Goal: Use online tool/utility

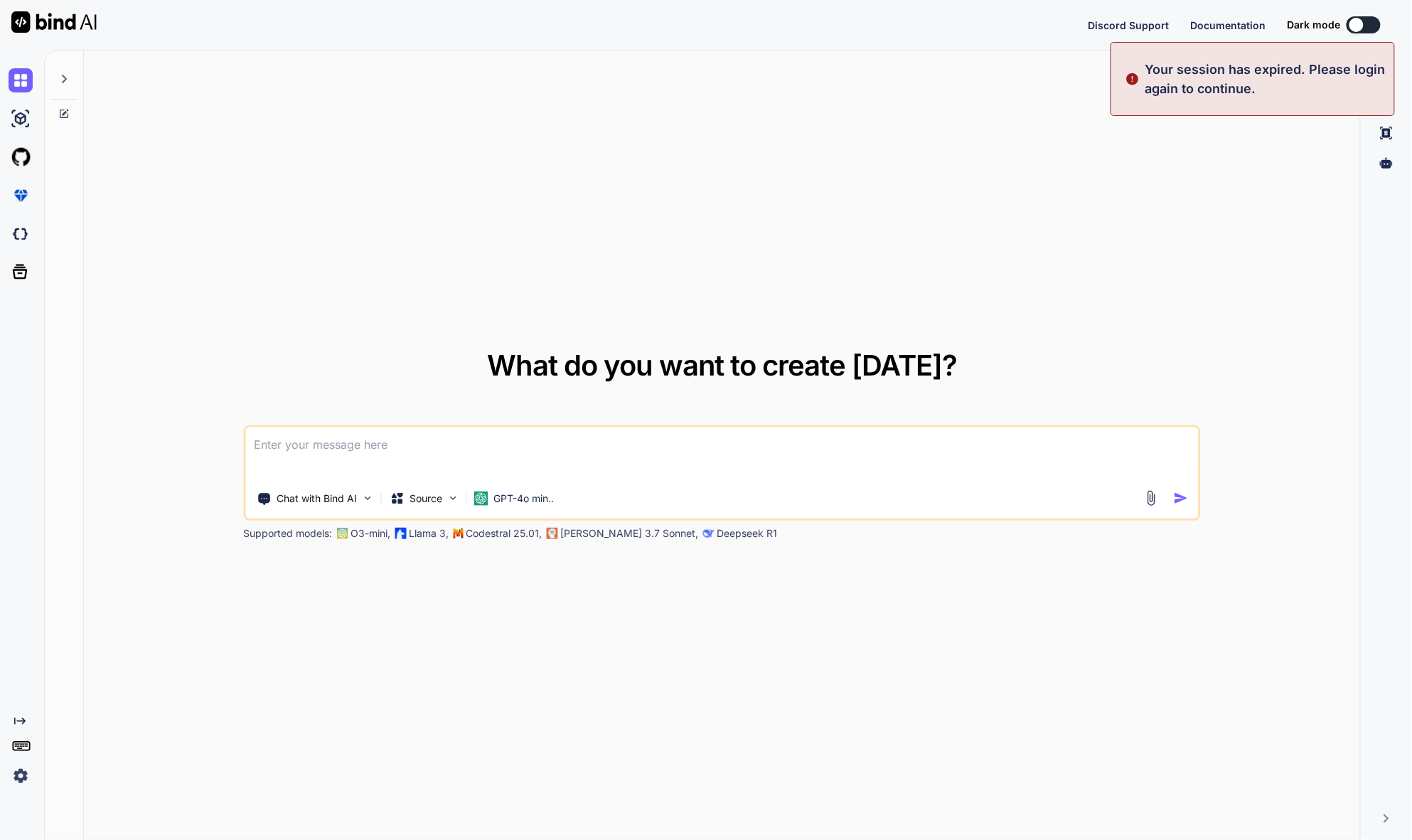
type textarea "x"
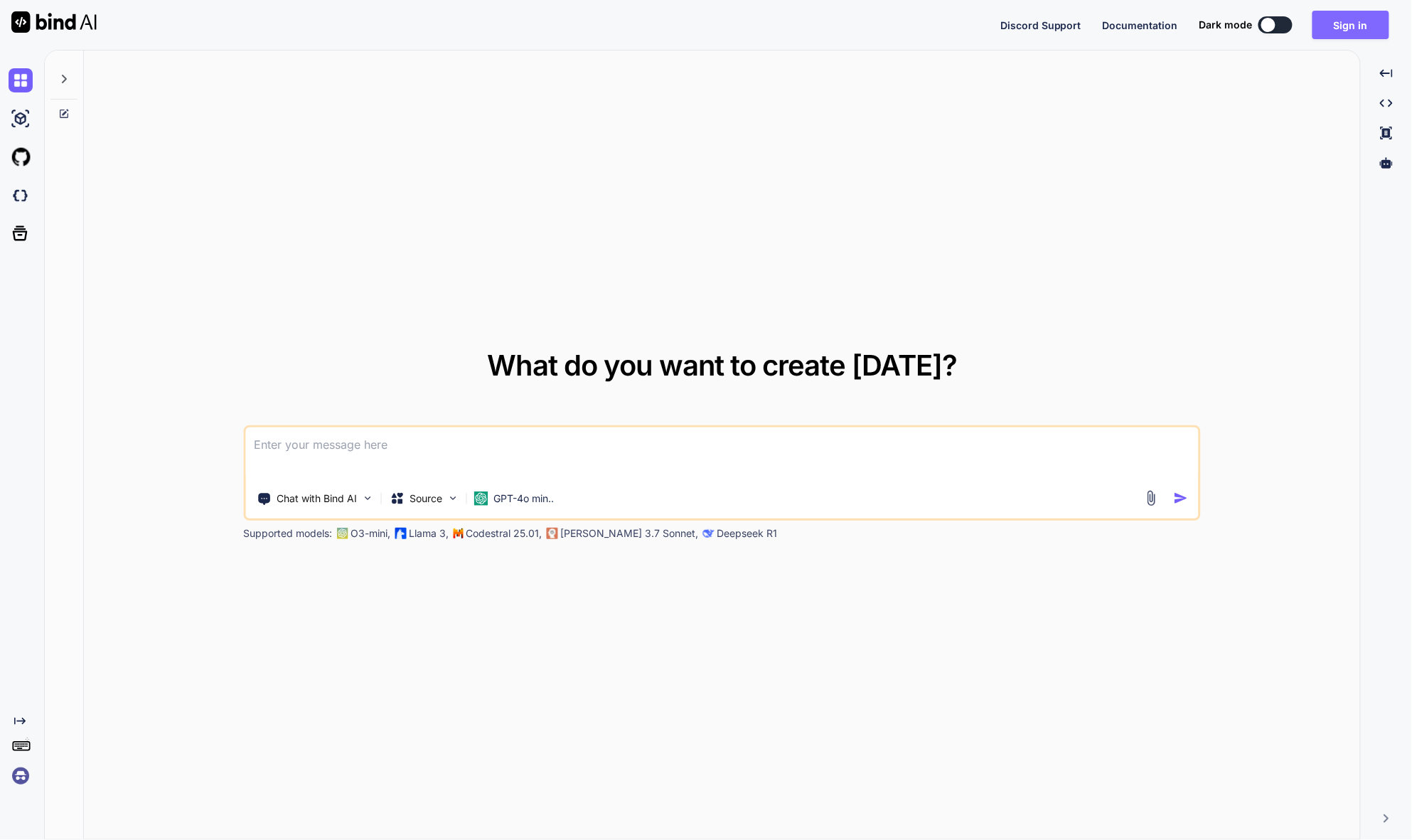
click at [1348, 26] on button "Sign in" at bounding box center [1351, 25] width 77 height 28
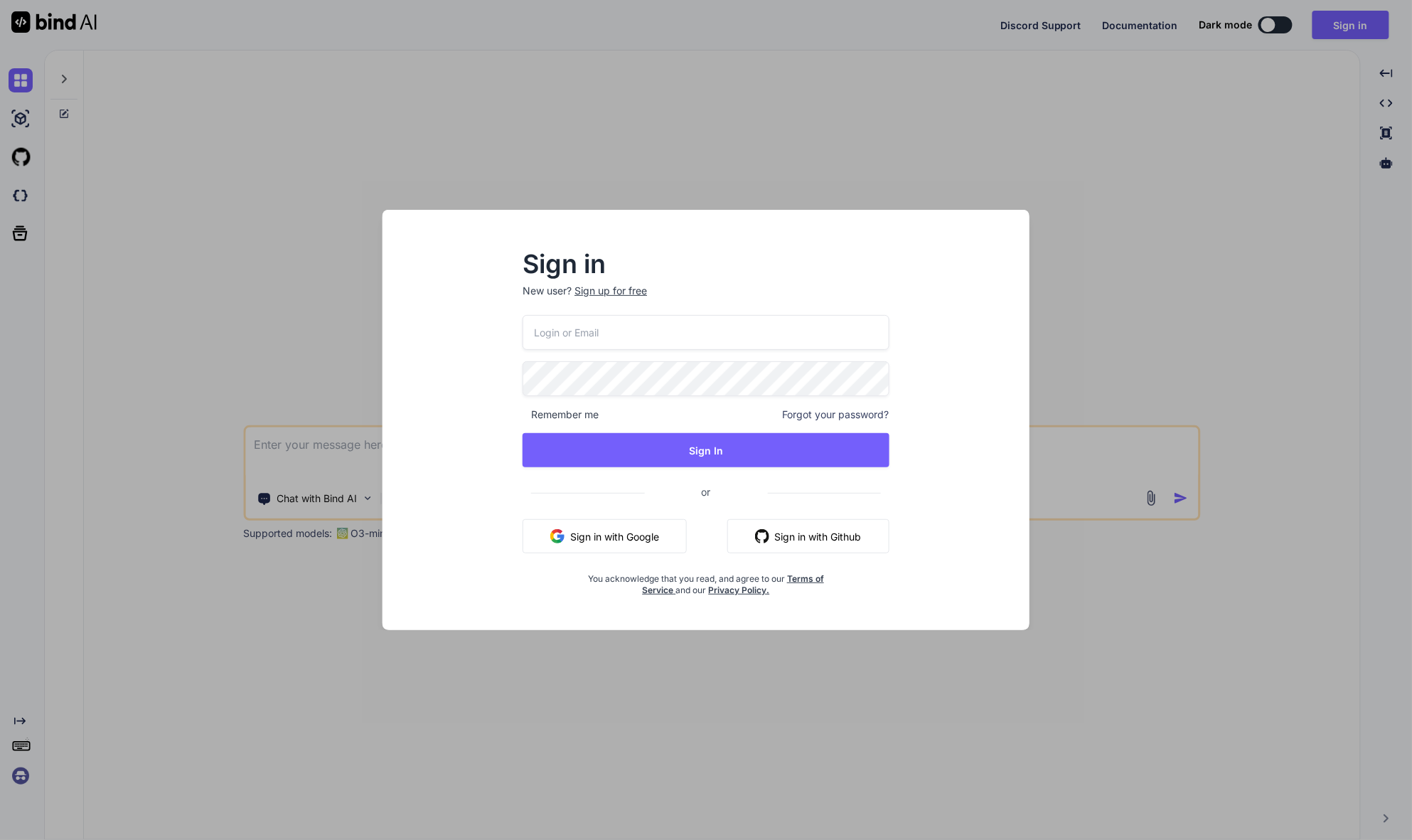
click at [629, 530] on button "Sign in with Google" at bounding box center [605, 536] width 165 height 35
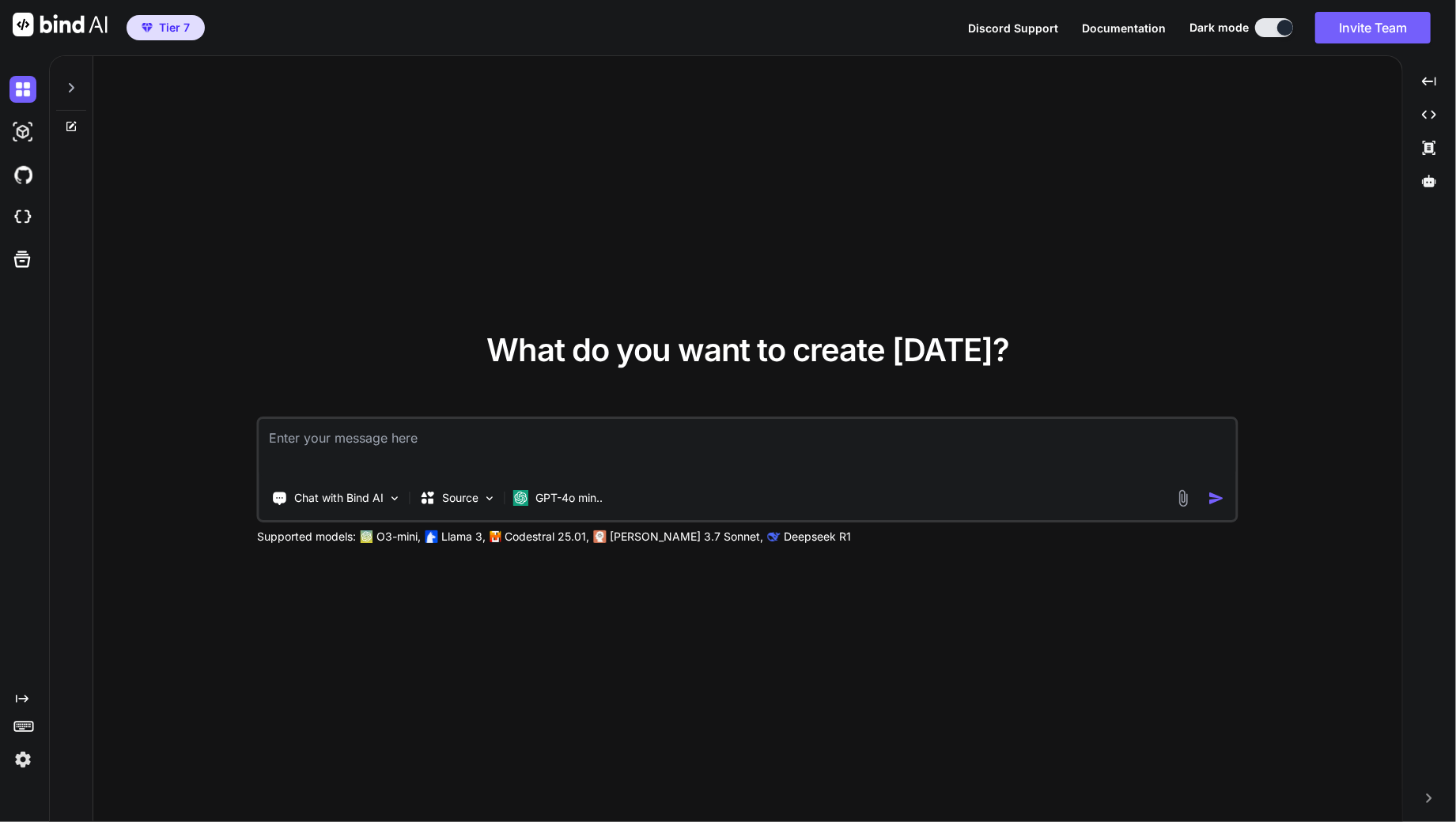
click at [349, 446] on textarea at bounding box center [747, 448] width 977 height 58
click at [593, 503] on p "GPT-4o min.." at bounding box center [569, 498] width 67 height 16
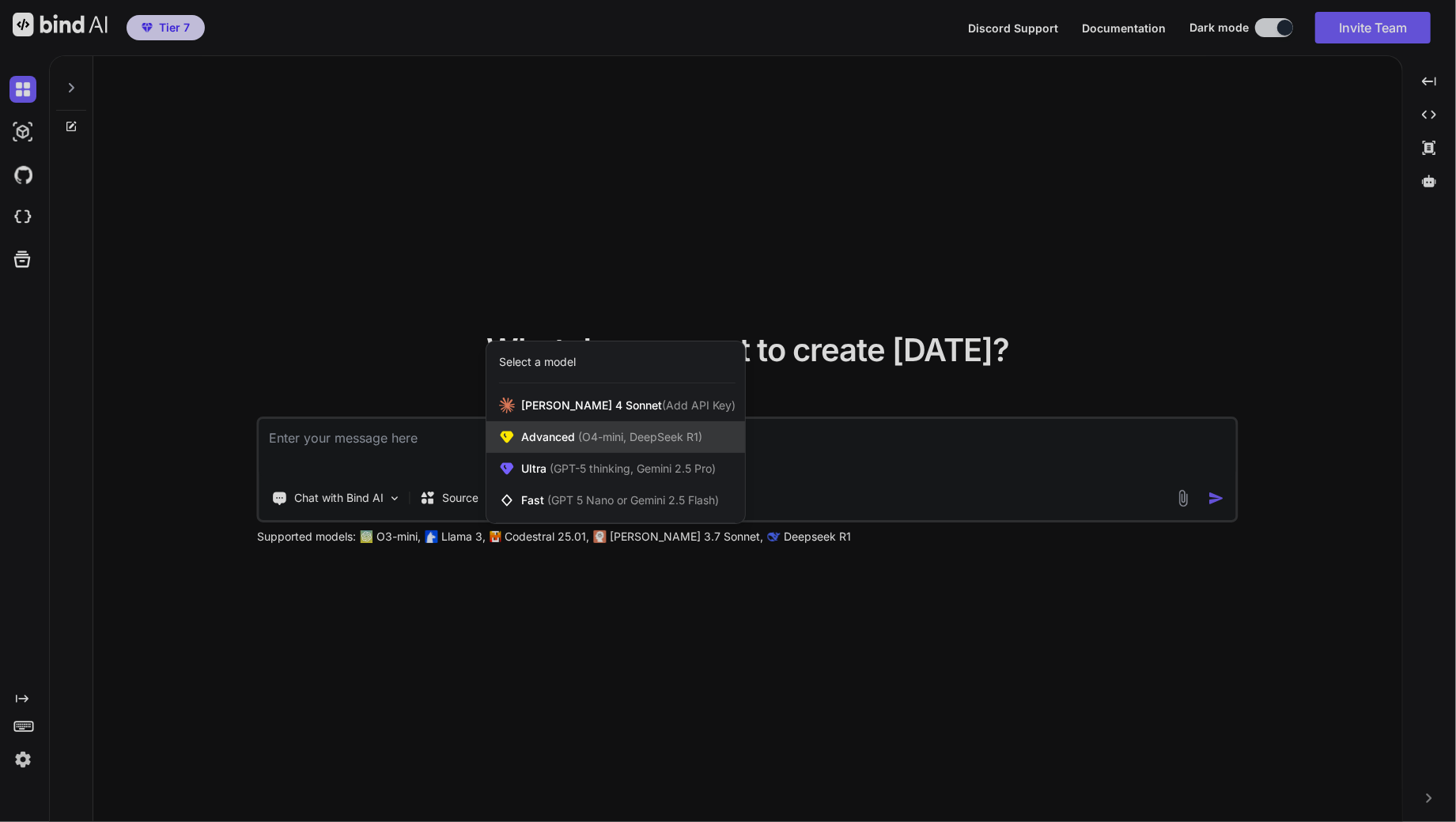
click at [624, 441] on span "(O4-mini, DeepSeek R1)" at bounding box center [638, 437] width 127 height 14
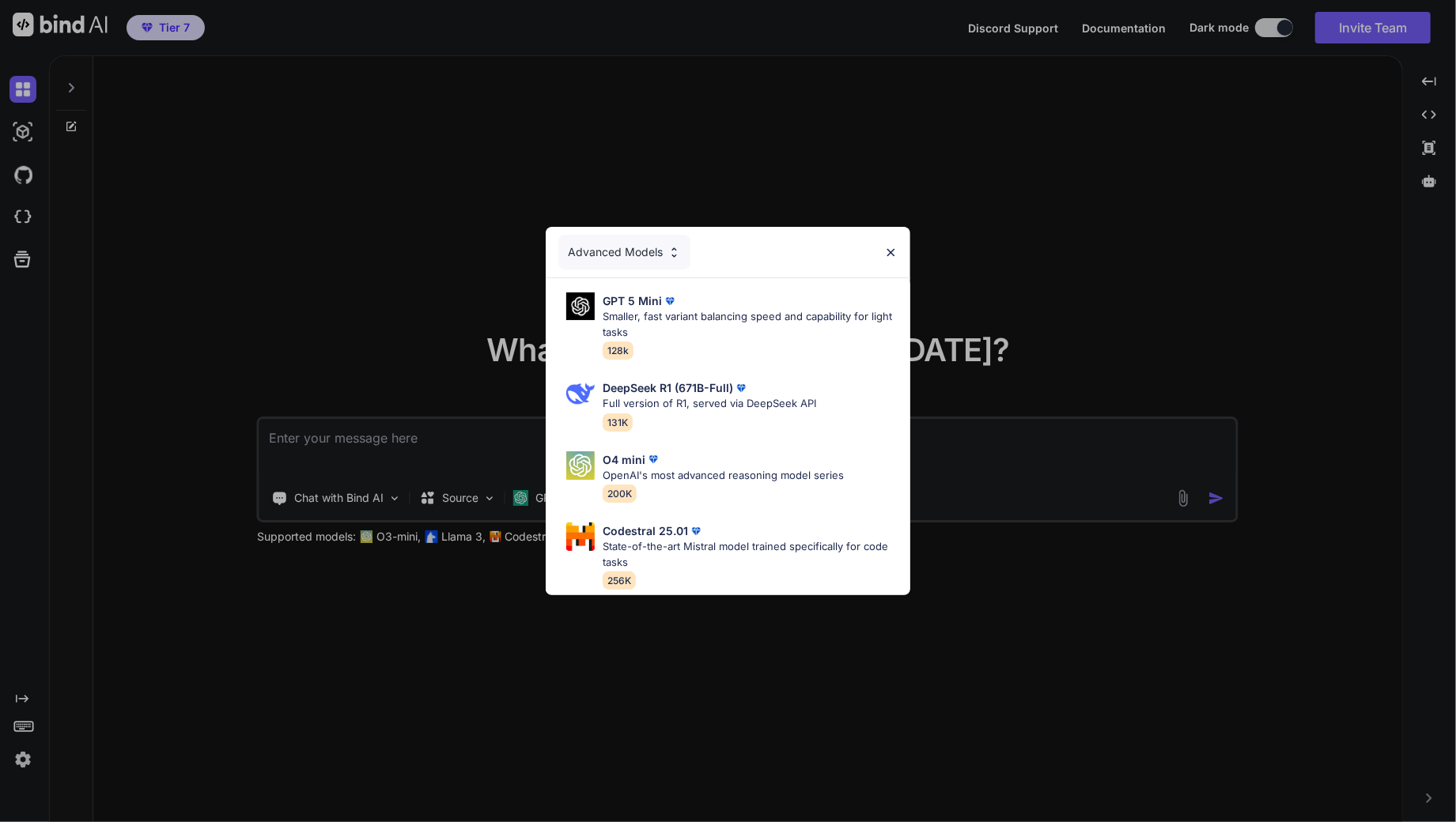
click at [894, 246] on img at bounding box center [891, 253] width 14 height 14
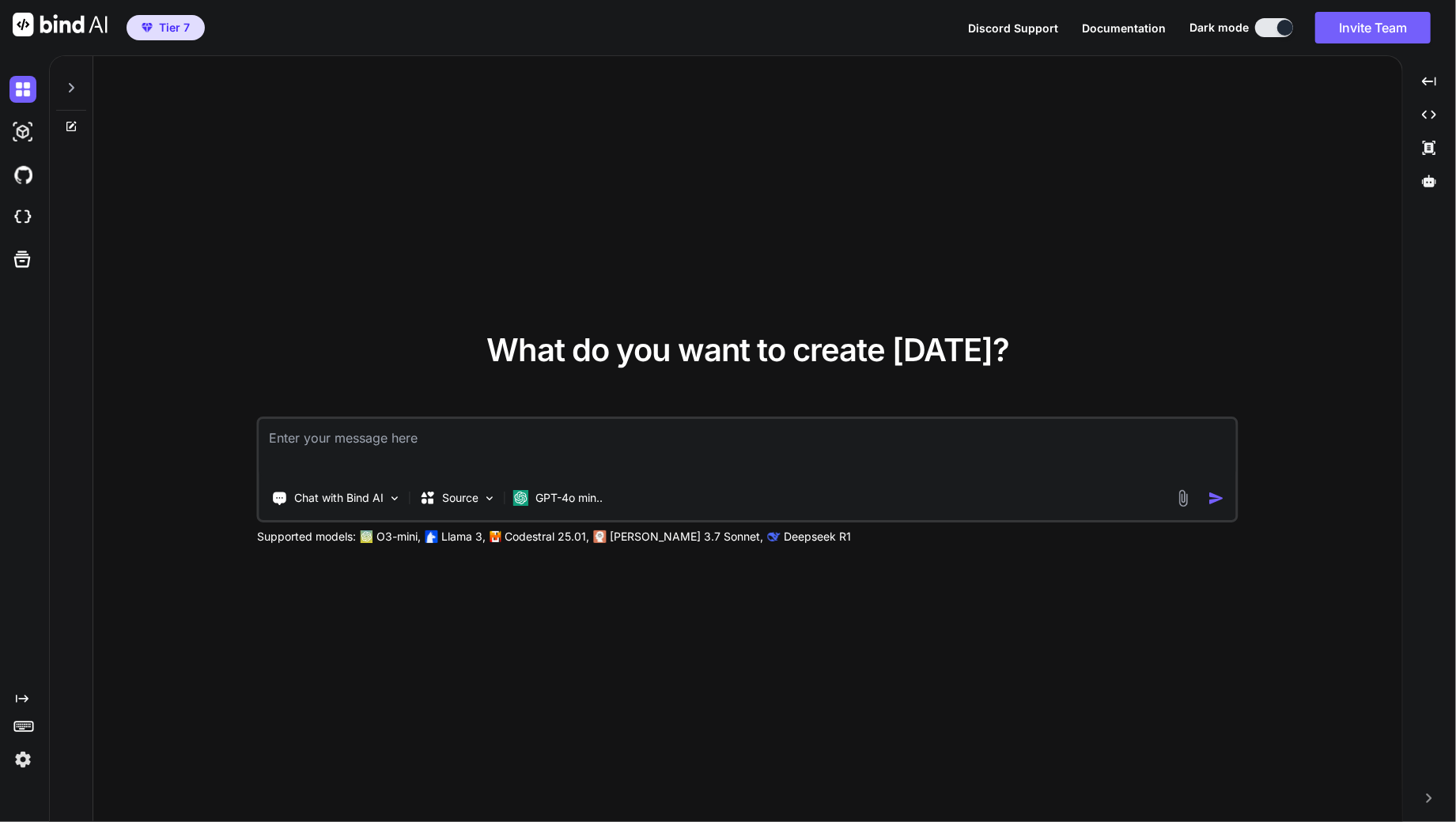
drag, startPoint x: 456, startPoint y: 448, endPoint x: 491, endPoint y: 448, distance: 35.0
click at [456, 448] on textarea at bounding box center [747, 448] width 977 height 58
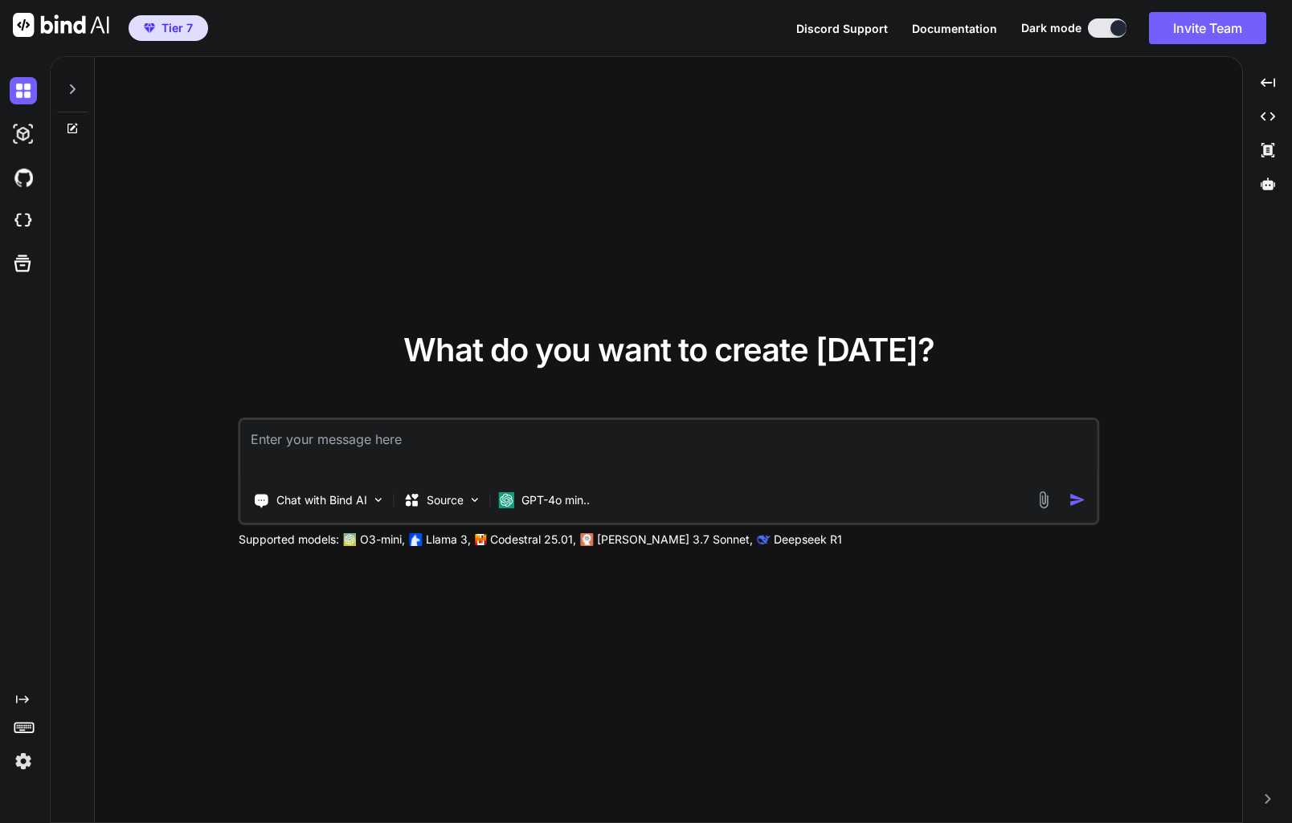
click at [383, 460] on textarea at bounding box center [668, 449] width 855 height 59
click at [22, 215] on img at bounding box center [23, 220] width 27 height 27
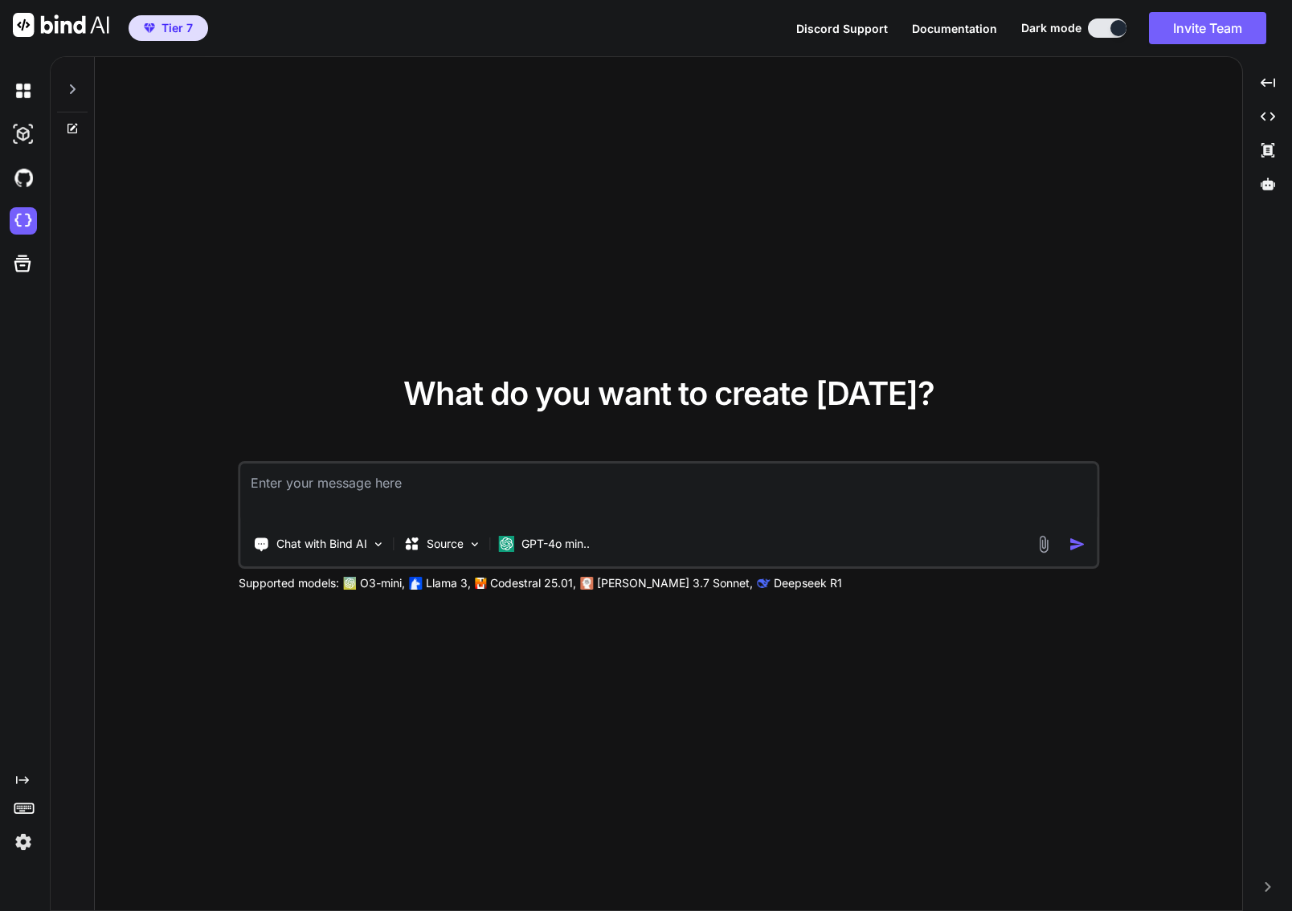
click at [335, 0] on div "Tier 7 Discord Support Documentation Dark mode Invite Team Created with Pixso." at bounding box center [646, 28] width 1292 height 56
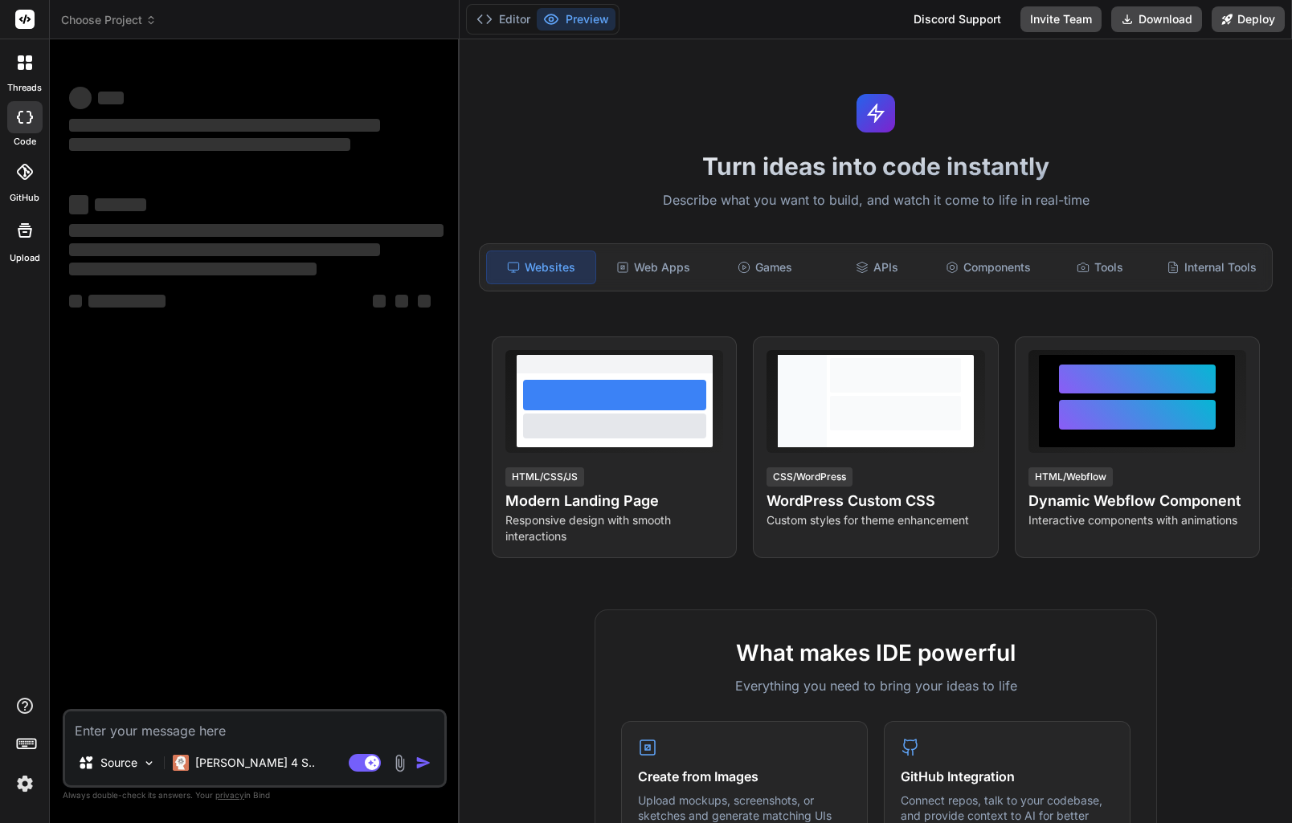
type textarea "x"
